Goal: Task Accomplishment & Management: Complete application form

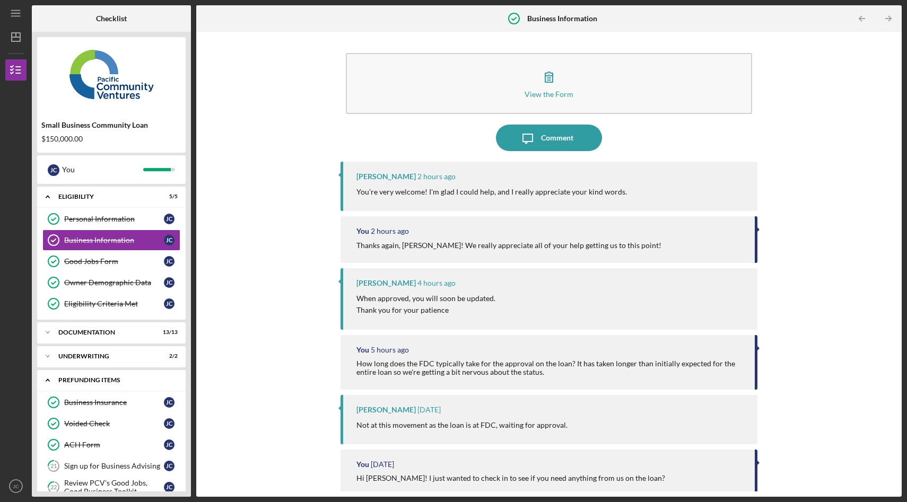
click at [46, 379] on icon "Icon/Expander" at bounding box center [47, 380] width 21 height 21
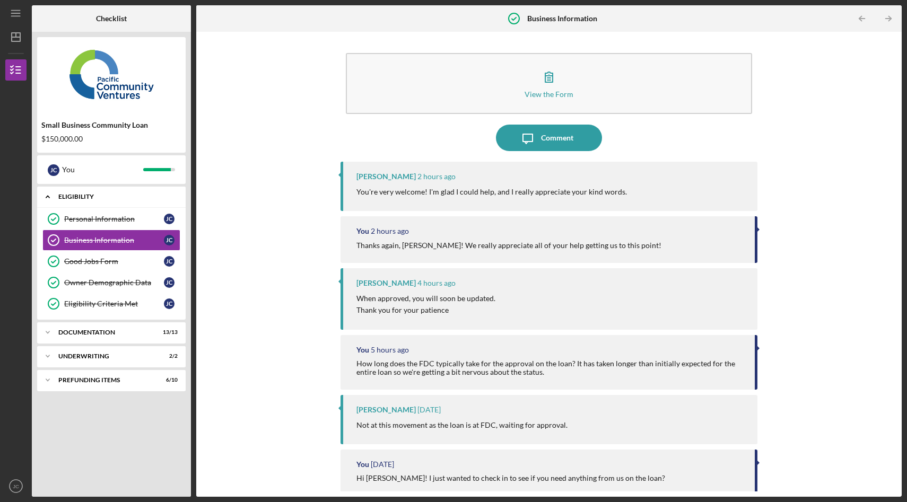
click at [49, 196] on icon "Icon/Expander" at bounding box center [47, 196] width 21 height 21
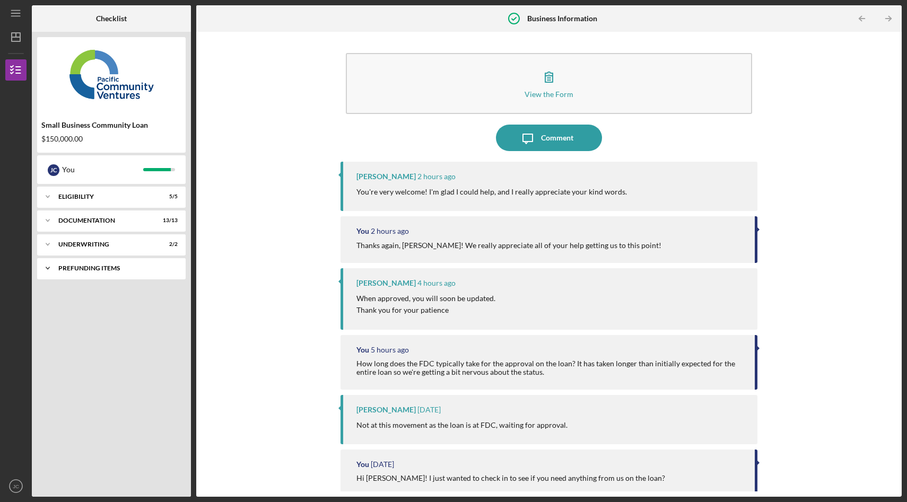
click at [124, 266] on div "Prefunding Items" at bounding box center [115, 268] width 114 height 6
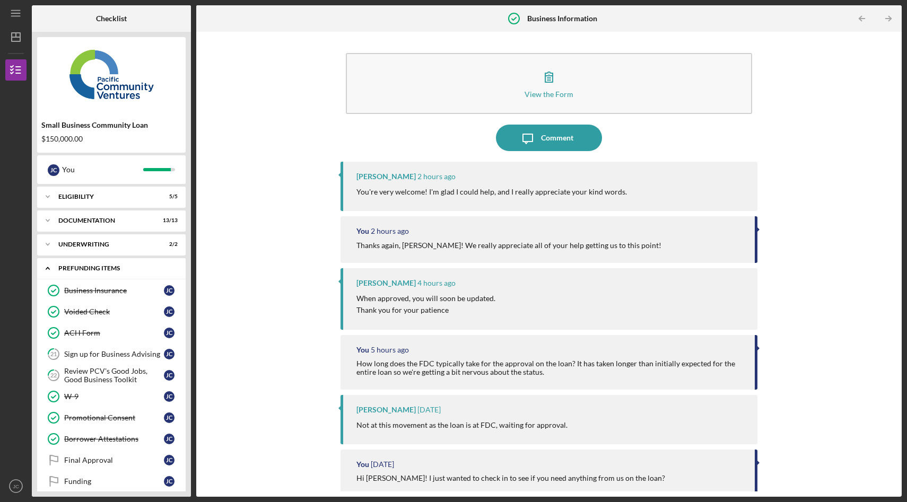
click at [47, 272] on icon "Icon/Expander" at bounding box center [47, 268] width 21 height 21
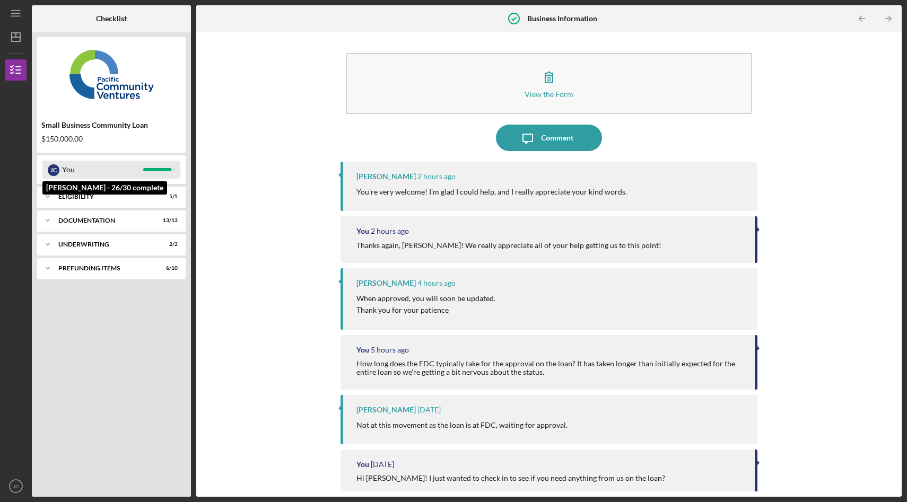
click at [88, 170] on div "You" at bounding box center [102, 170] width 81 height 18
click at [64, 203] on div "Icon/Expander Eligibility 5 / 5" at bounding box center [111, 196] width 149 height 21
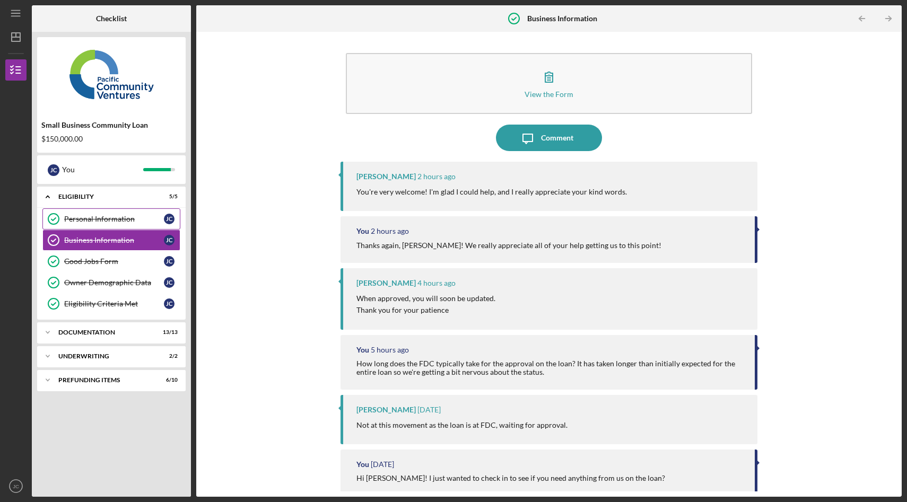
click at [135, 222] on div "Personal Information" at bounding box center [114, 219] width 100 height 8
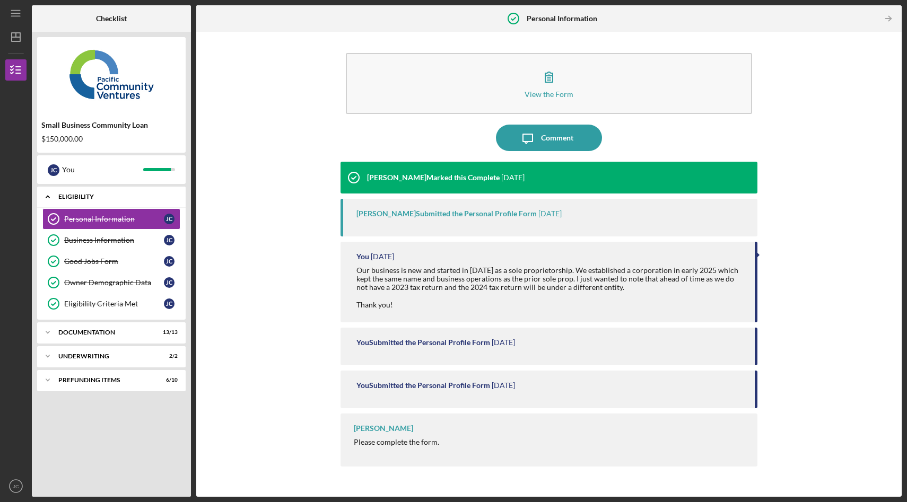
click at [50, 198] on icon "Icon/Expander" at bounding box center [47, 196] width 21 height 21
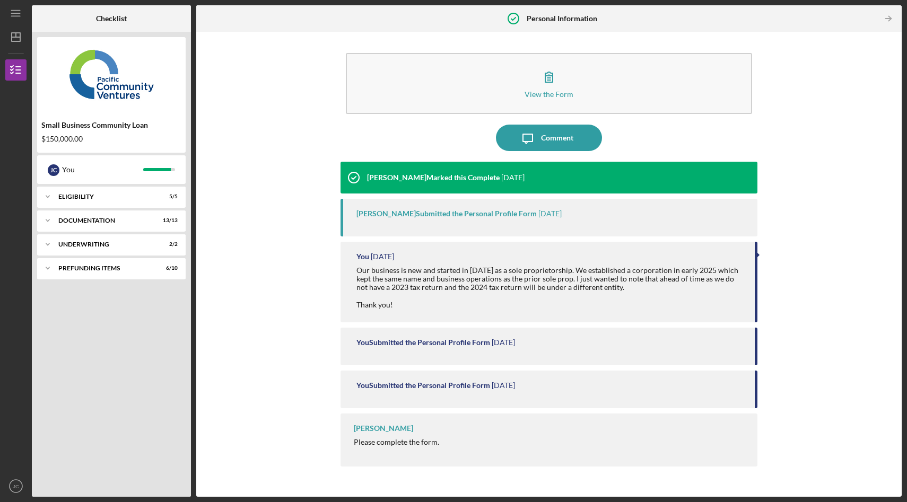
click at [225, 139] on div "View the Form Form Icon/Message Comment Yash Abichandani Marked this Complete 2…" at bounding box center [549, 264] width 695 height 455
click at [114, 272] on div "Icon/Expander Prefunding Items 6 / 10" at bounding box center [111, 268] width 149 height 21
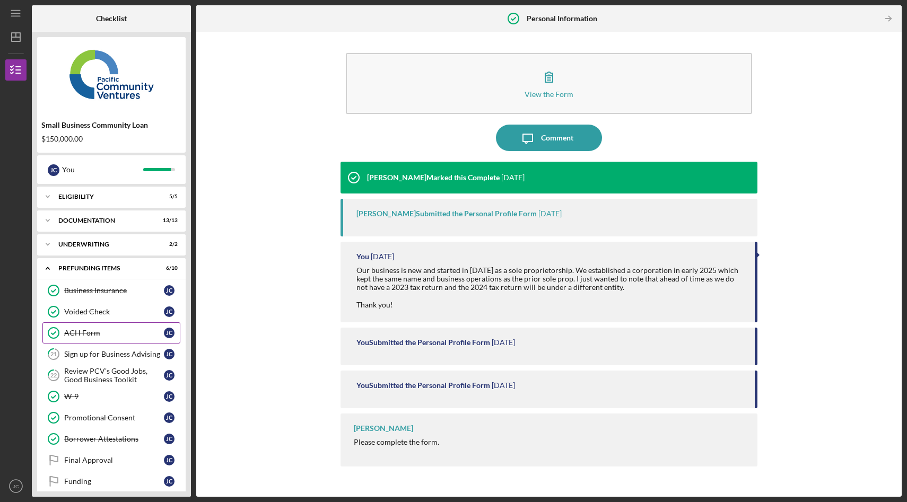
scroll to position [11, 0]
